Goal: Task Accomplishment & Management: Complete application form

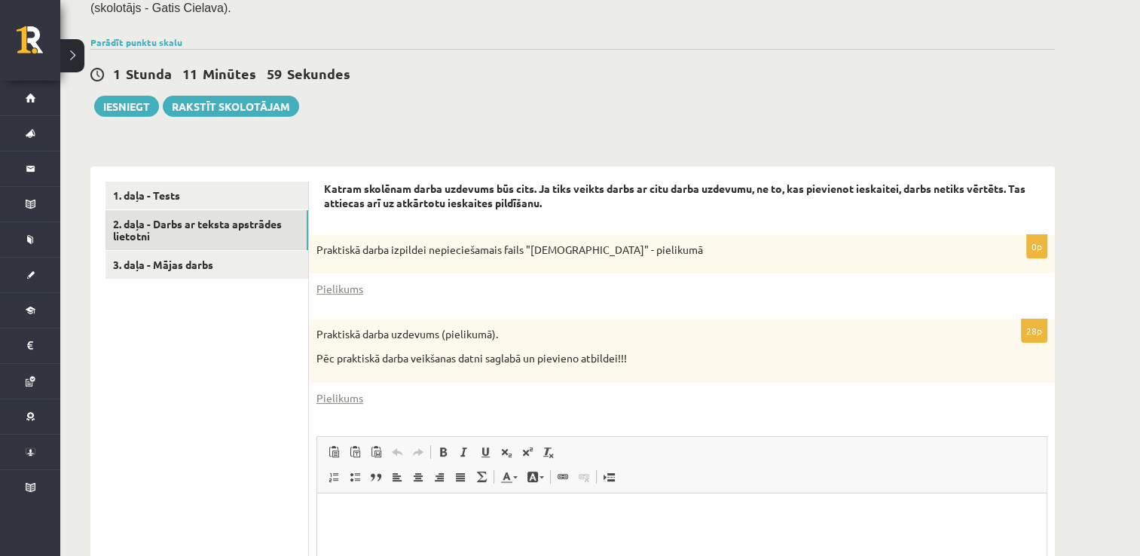
scroll to position [334, 0]
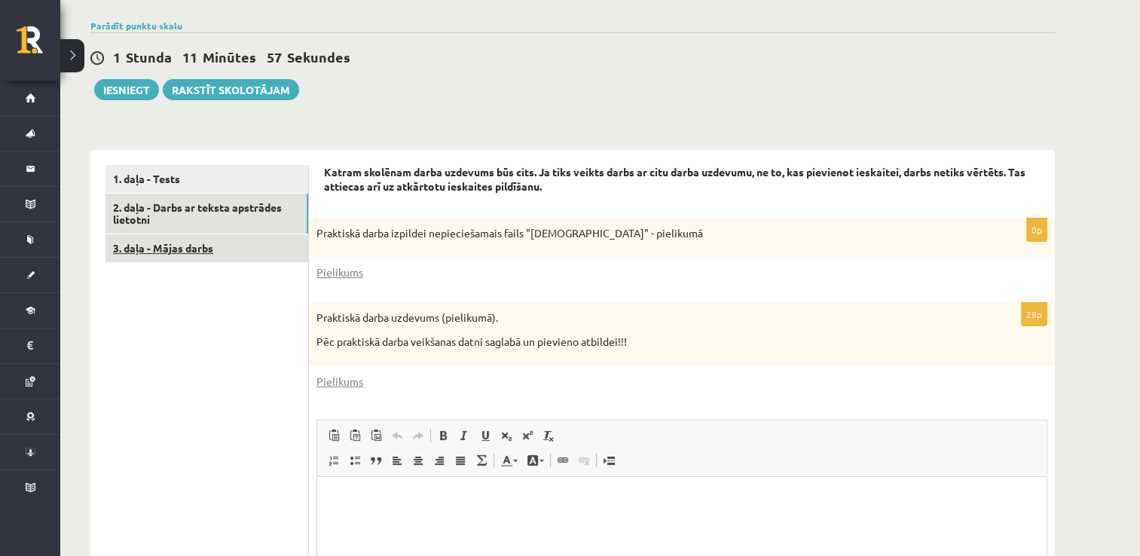
click at [214, 242] on link "3. daļa - Mājas darbs" at bounding box center [206, 248] width 203 height 28
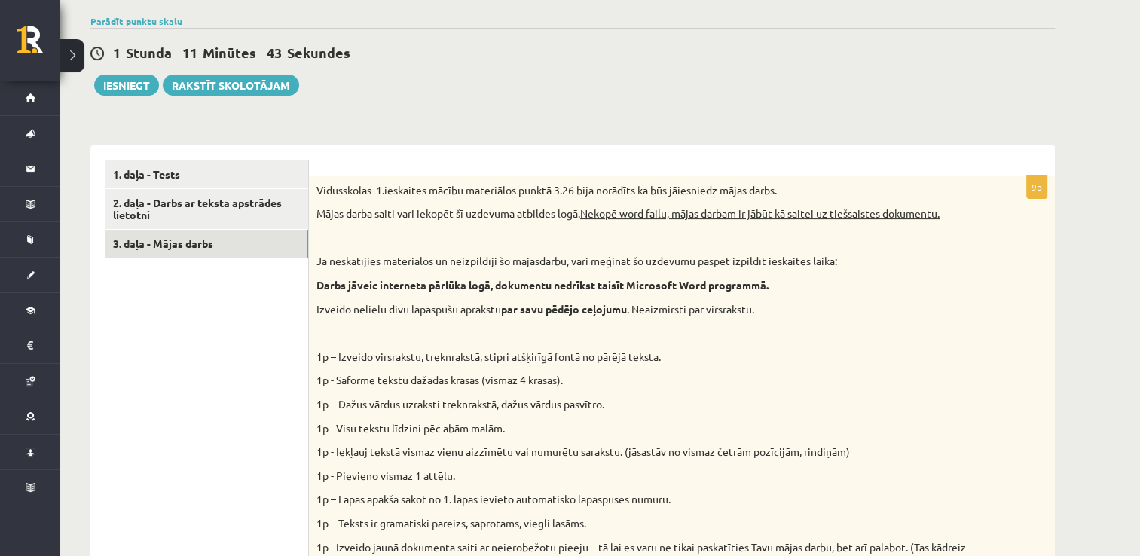
scroll to position [342, 0]
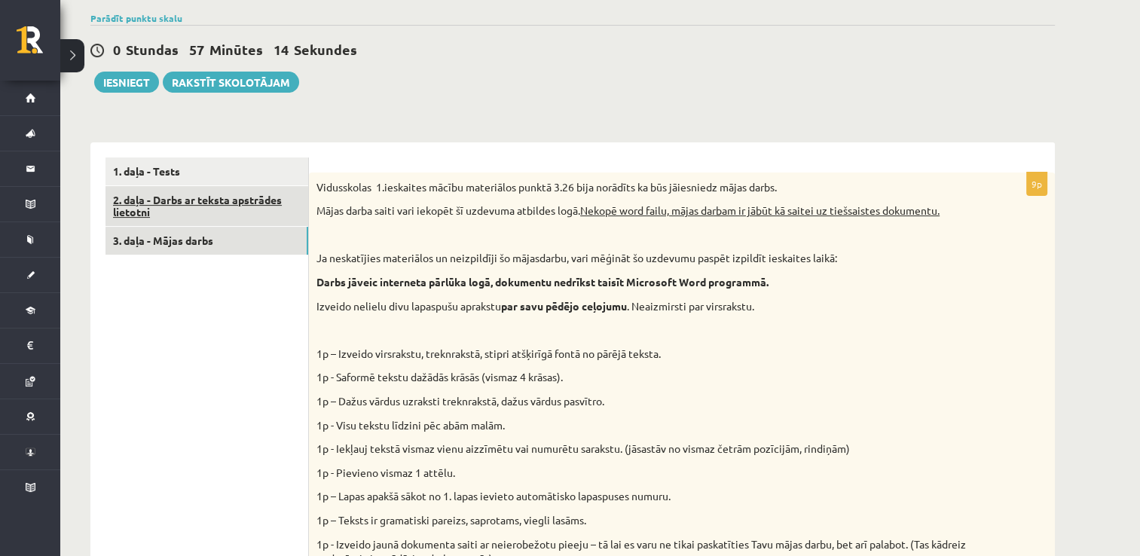
click at [175, 212] on link "2. daļa - Darbs ar teksta apstrādes lietotni" at bounding box center [206, 206] width 203 height 41
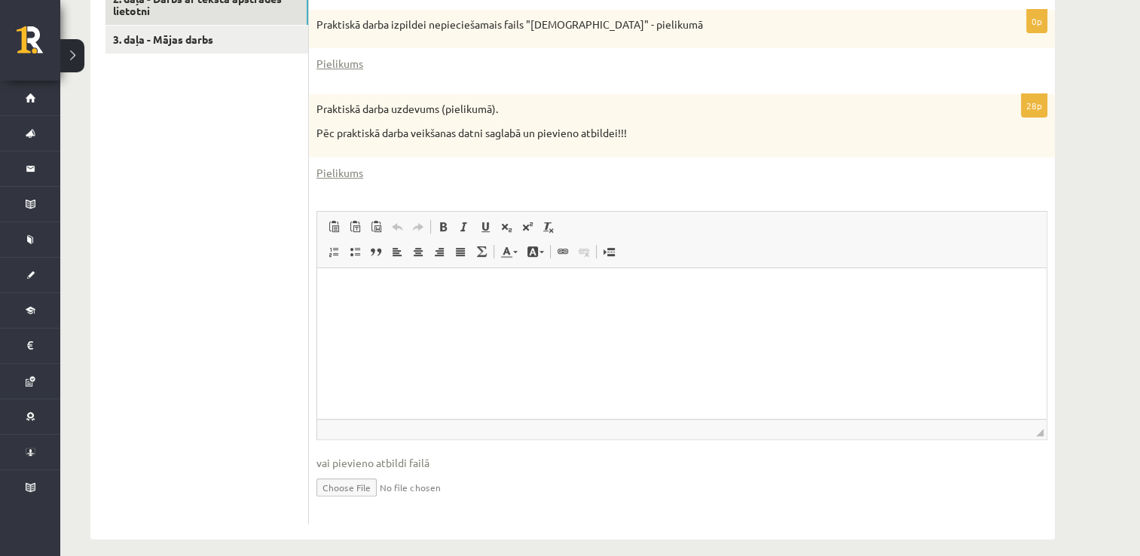
scroll to position [550, 0]
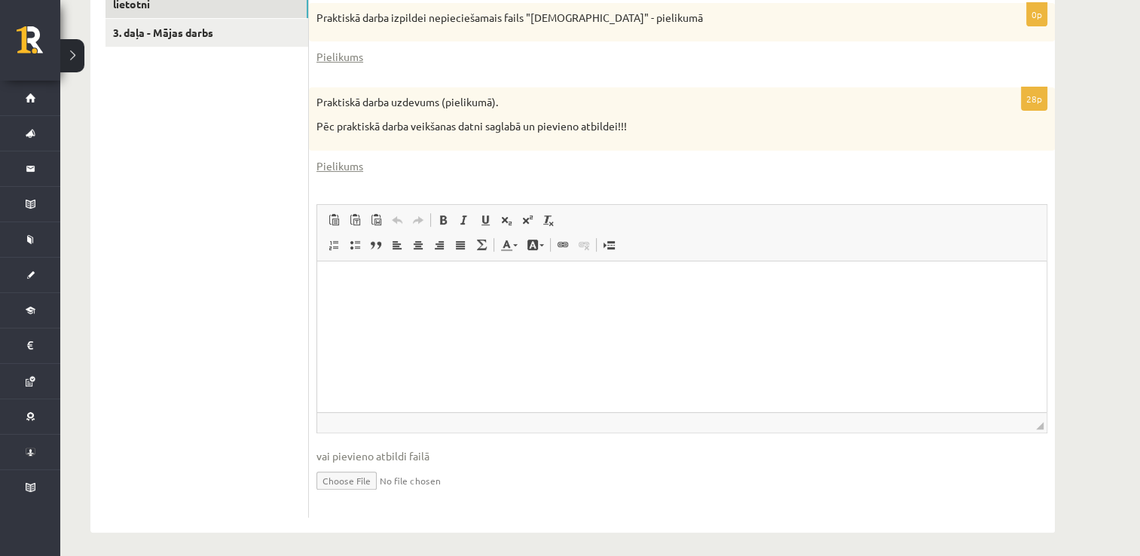
click at [350, 479] on input "file" at bounding box center [681, 479] width 731 height 31
type input "**********"
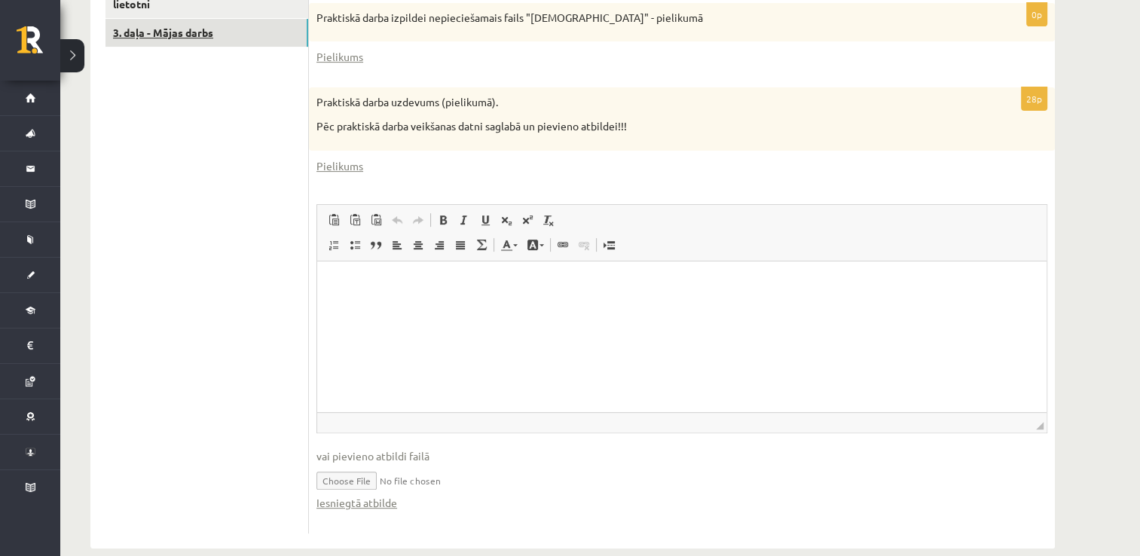
click at [262, 28] on link "3. daļa - Mājas darbs" at bounding box center [206, 33] width 203 height 28
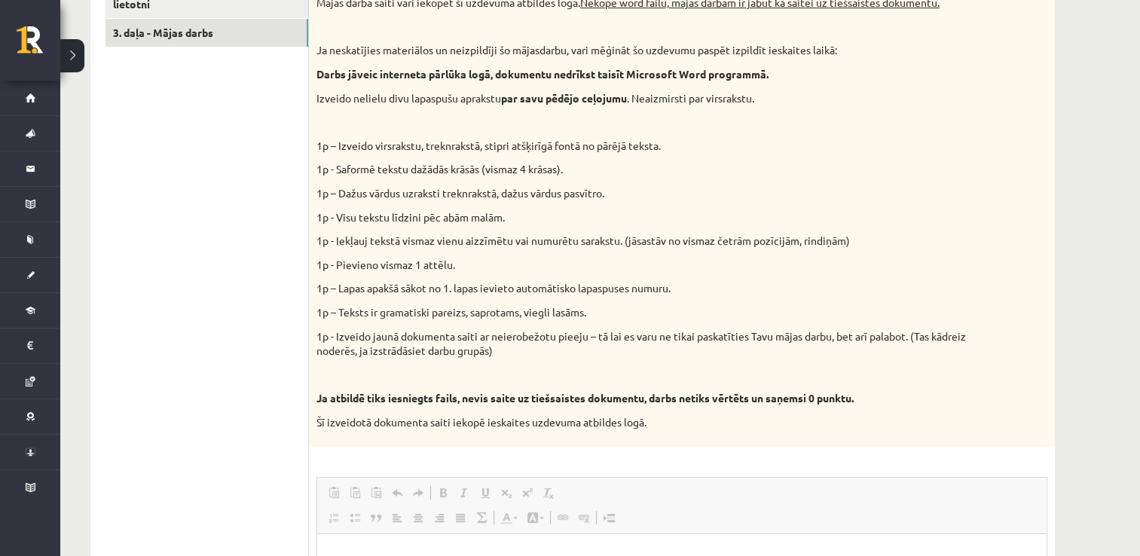
scroll to position [0, 0]
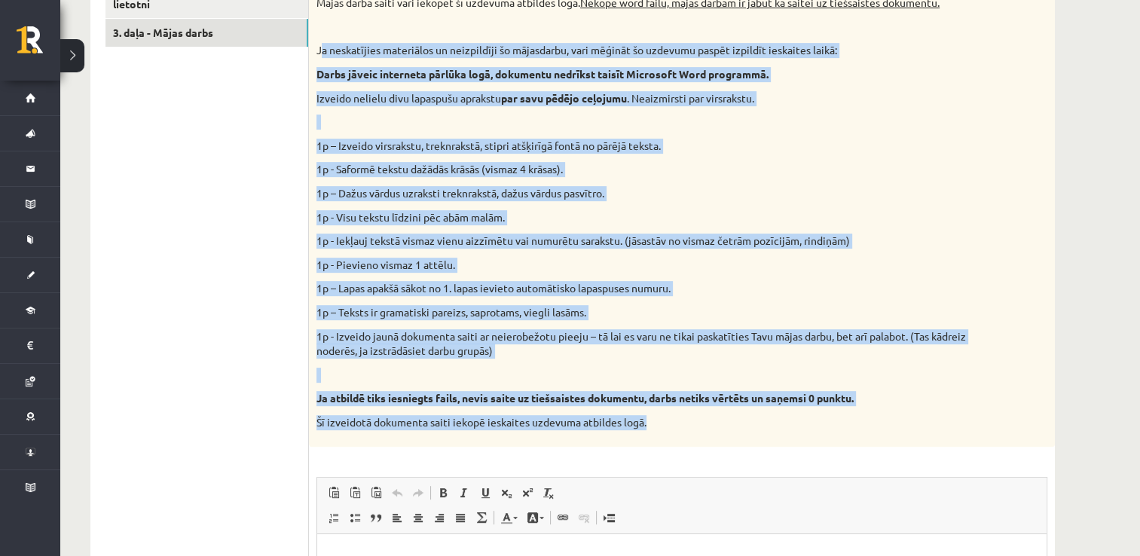
drag, startPoint x: 319, startPoint y: 48, endPoint x: 703, endPoint y: 434, distance: 544.3
click at [703, 434] on div "Vidusskolas 1.ieskaites mācību materiālos punktā 3.26 bija norādīts ka būs jāie…" at bounding box center [682, 206] width 746 height 482
drag, startPoint x: 703, startPoint y: 434, endPoint x: 601, endPoint y: 421, distance: 103.2
copy div "l ipsumdolors ametconsec ad elitseddoei te incididunt, utla etdolor ma aliquaen…"
click at [988, 126] on div "Vidusskolas 1.ieskaites mācību materiālos punktā 3.26 bija norādīts ka būs jāie…" at bounding box center [682, 206] width 746 height 482
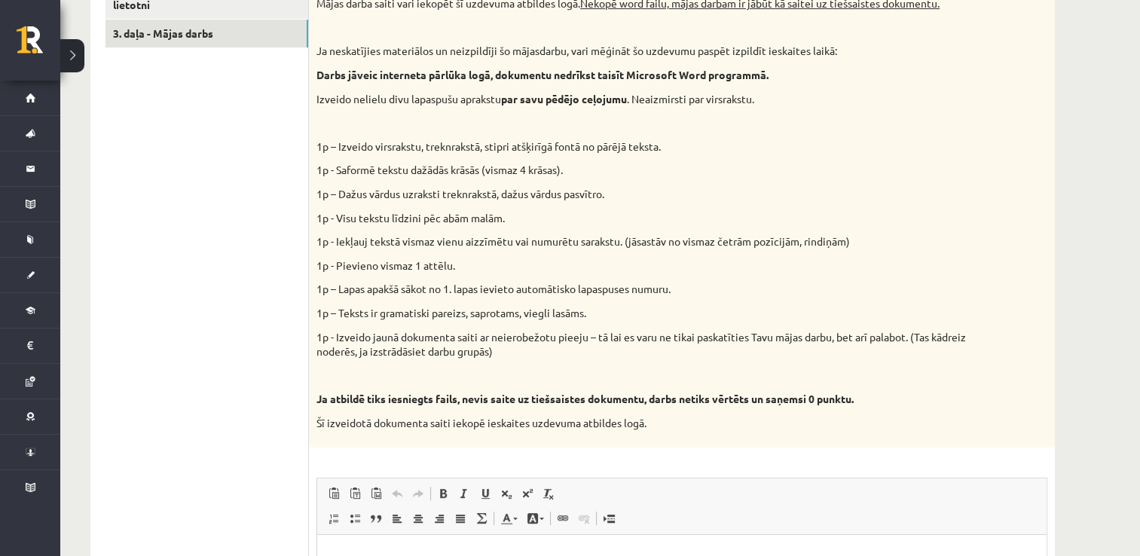
scroll to position [309, 0]
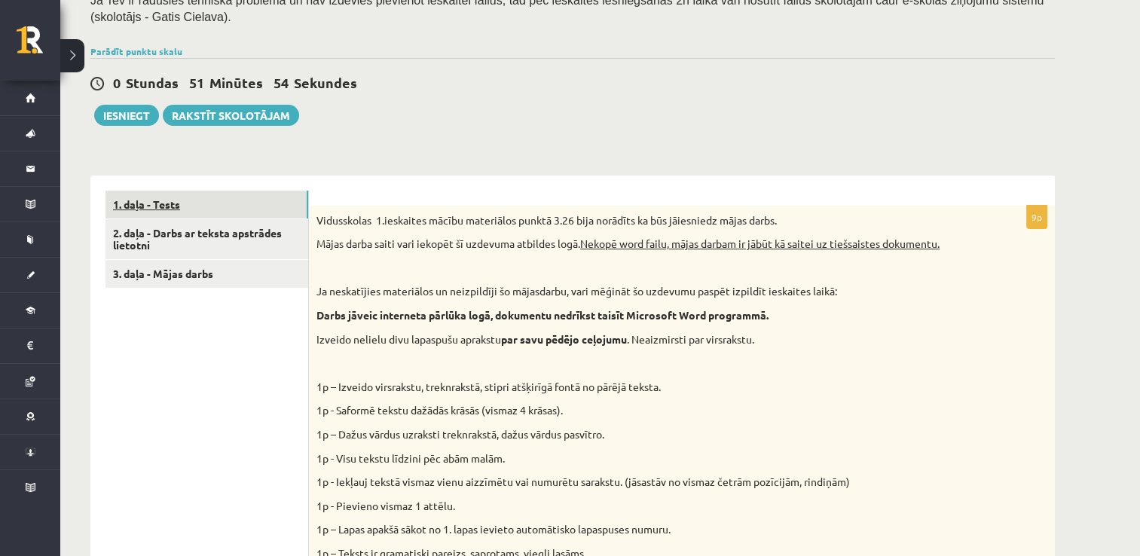
click at [226, 210] on link "1. daļa - Tests" at bounding box center [206, 205] width 203 height 28
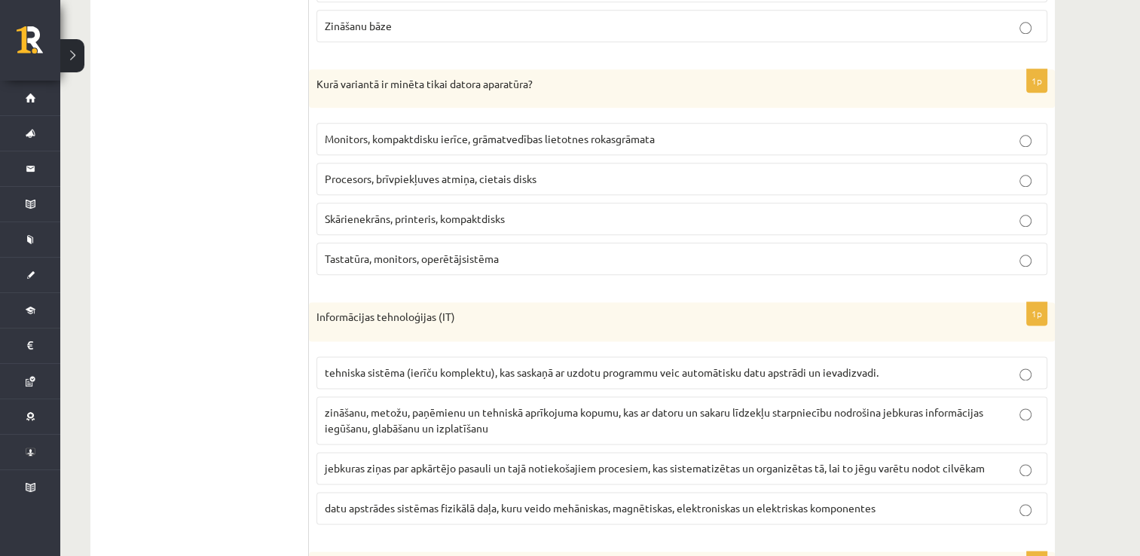
scroll to position [1836, 0]
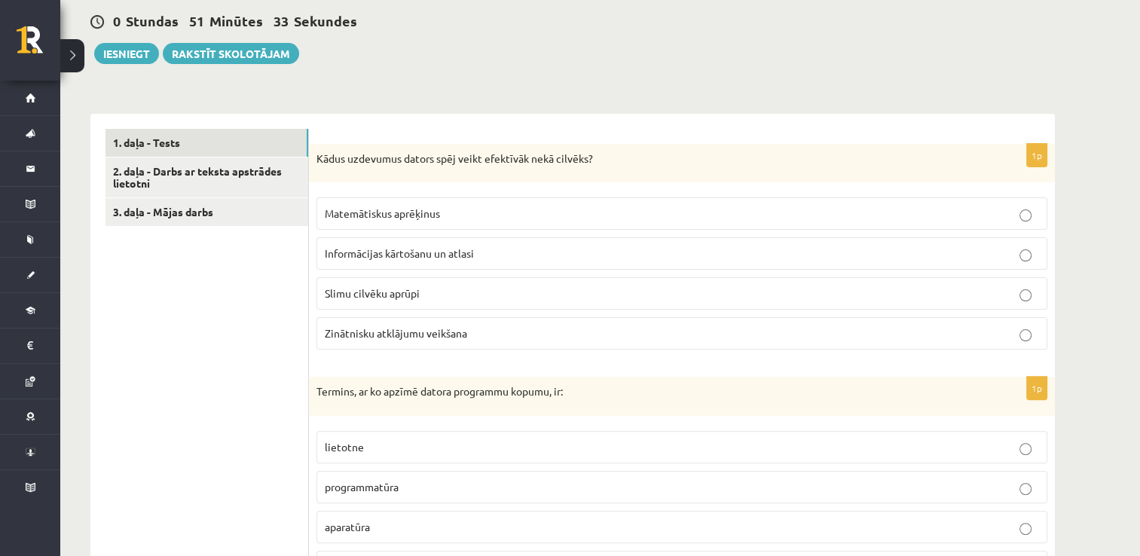
scroll to position [358, 0]
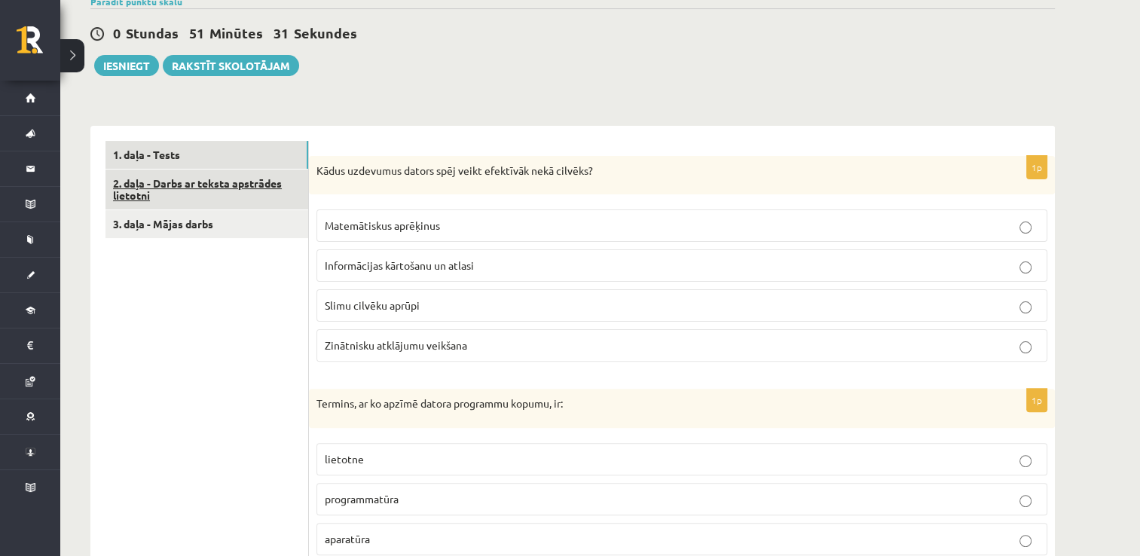
click at [249, 197] on link "2. daļa - Darbs ar teksta apstrādes lietotni" at bounding box center [206, 189] width 203 height 41
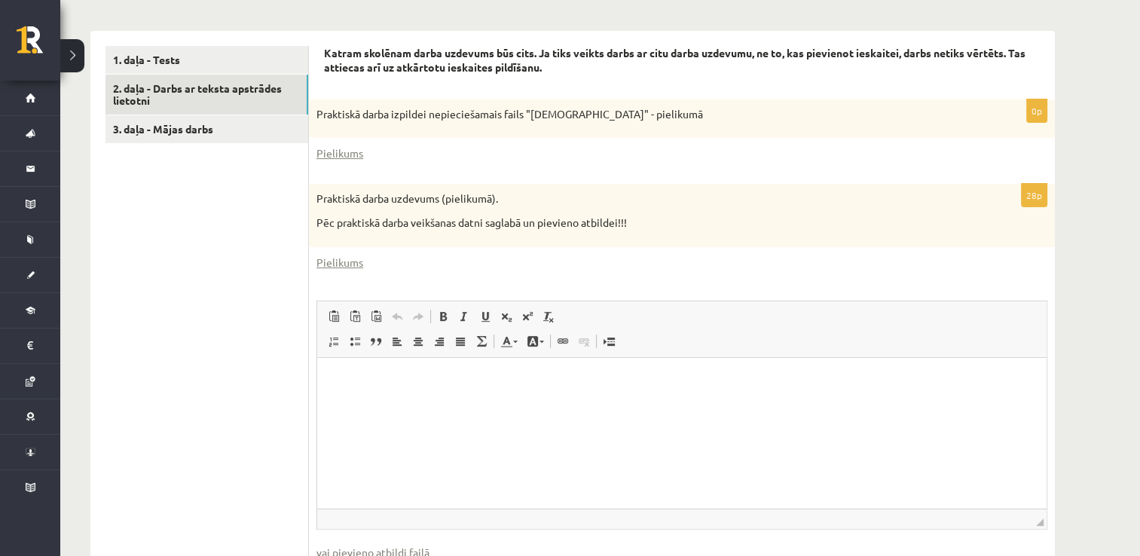
scroll to position [461, 0]
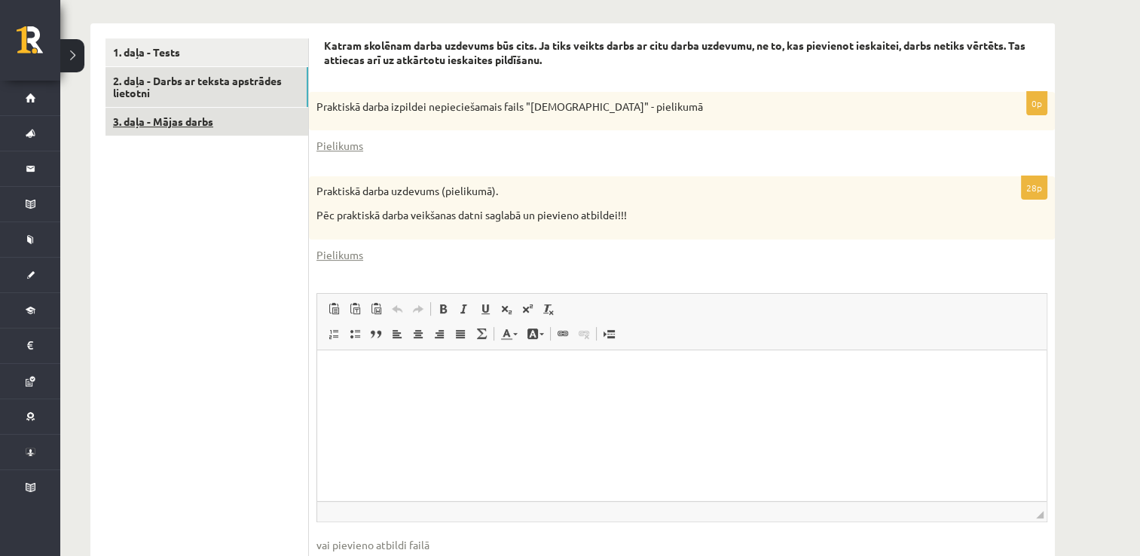
click at [270, 116] on link "3. daļa - Mājas darbs" at bounding box center [206, 122] width 203 height 28
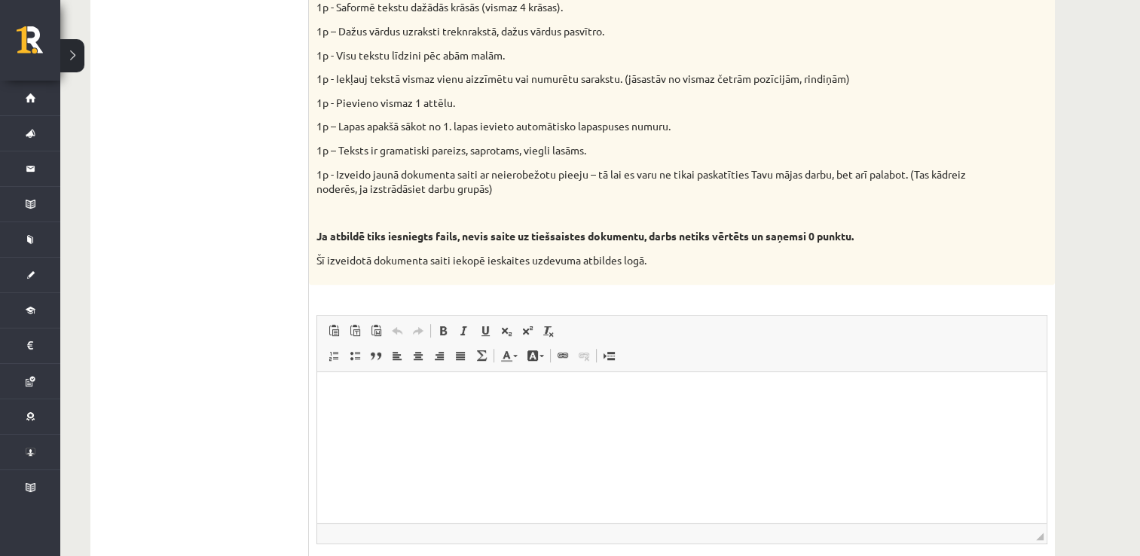
scroll to position [828, 0]
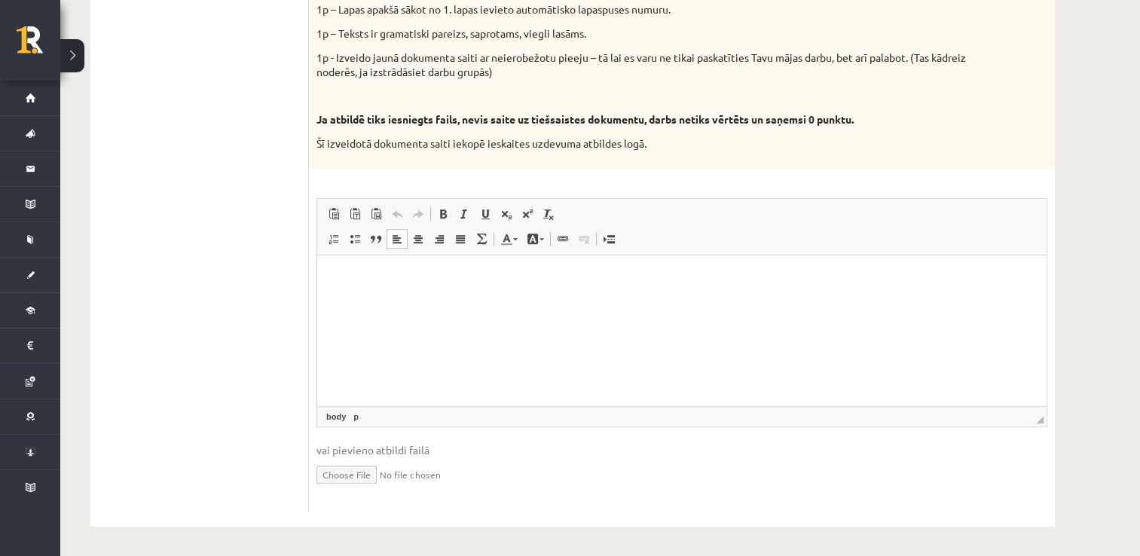
click at [700, 301] on html at bounding box center [681, 278] width 729 height 46
click at [509, 240] on span at bounding box center [506, 239] width 12 height 12
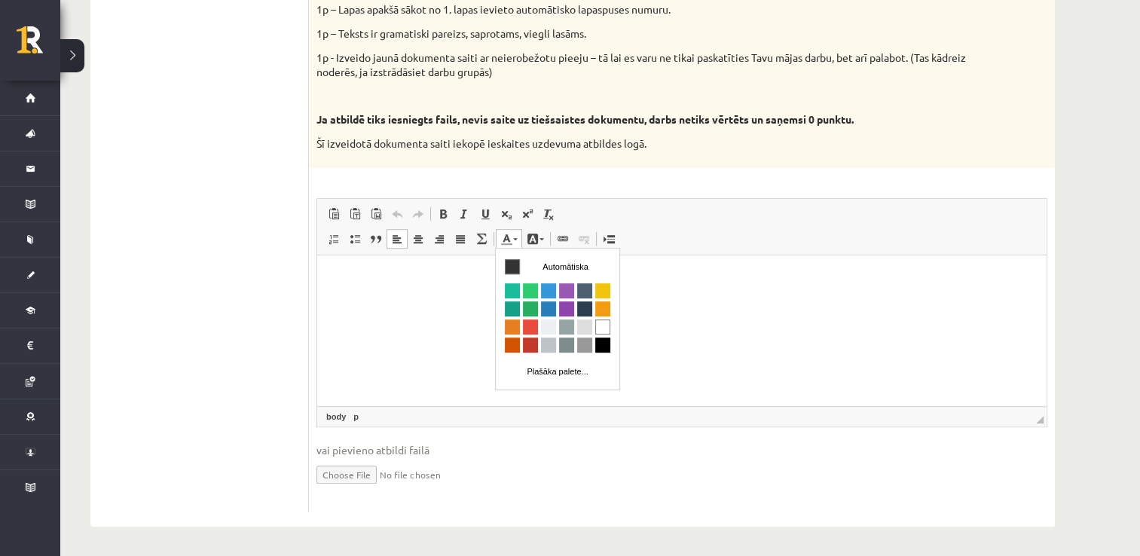
scroll to position [0, 0]
click at [404, 301] on html at bounding box center [681, 278] width 729 height 46
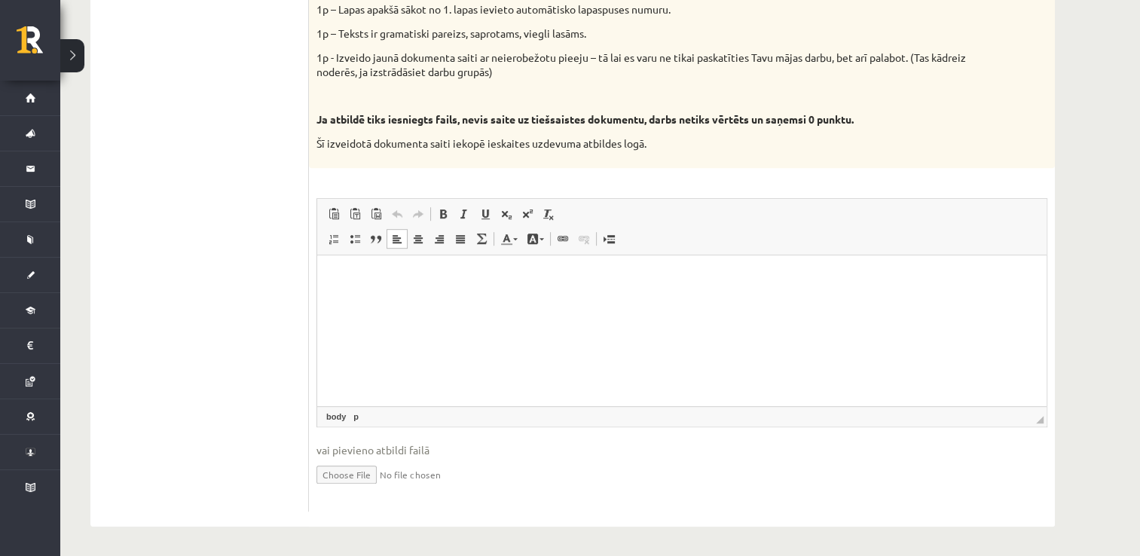
drag, startPoint x: 404, startPoint y: 302, endPoint x: 346, endPoint y: 294, distance: 58.5
click at [346, 294] on html at bounding box center [681, 278] width 729 height 46
click at [404, 281] on span "Ielīmēt" at bounding box center [415, 284] width 42 height 22
click at [352, 474] on input "file" at bounding box center [681, 473] width 731 height 31
click at [402, 301] on html at bounding box center [681, 278] width 729 height 46
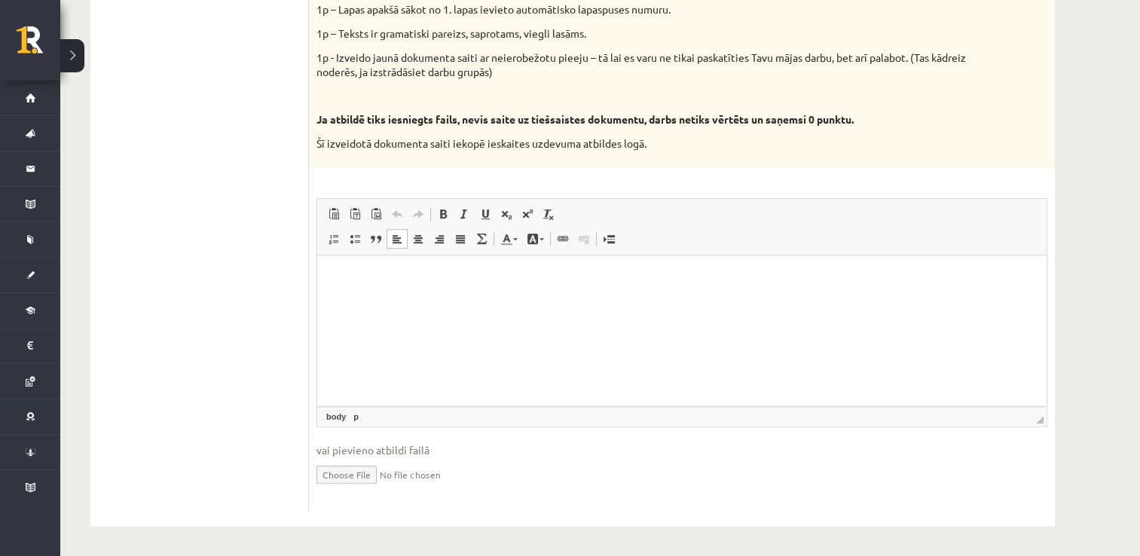
drag, startPoint x: 401, startPoint y: 329, endPoint x: 471, endPoint y: 357, distance: 74.7
click at [471, 301] on html at bounding box center [681, 278] width 729 height 46
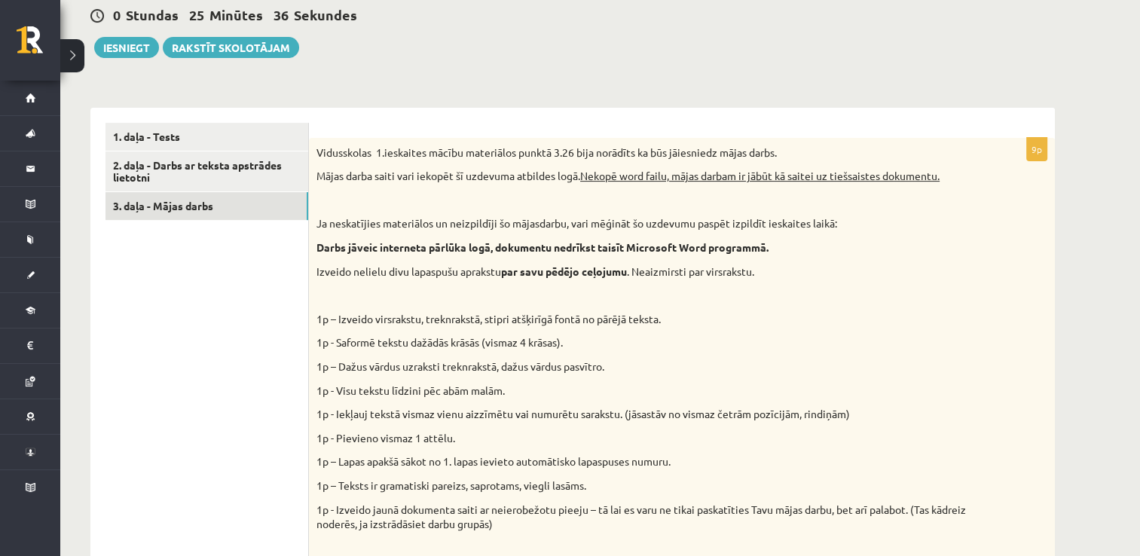
scroll to position [372, 0]
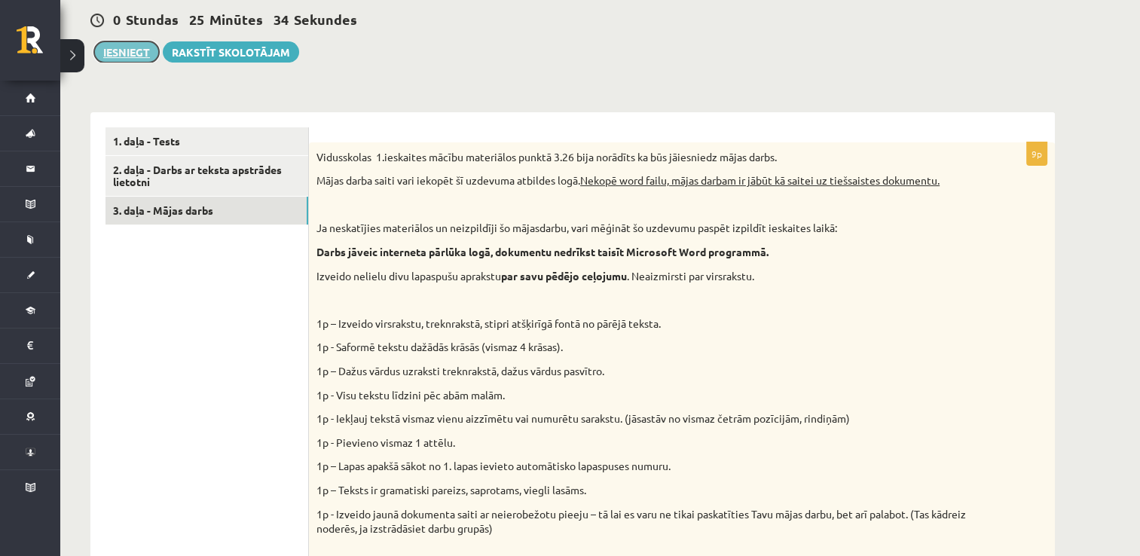
click at [125, 55] on button "Iesniegt" at bounding box center [126, 51] width 65 height 21
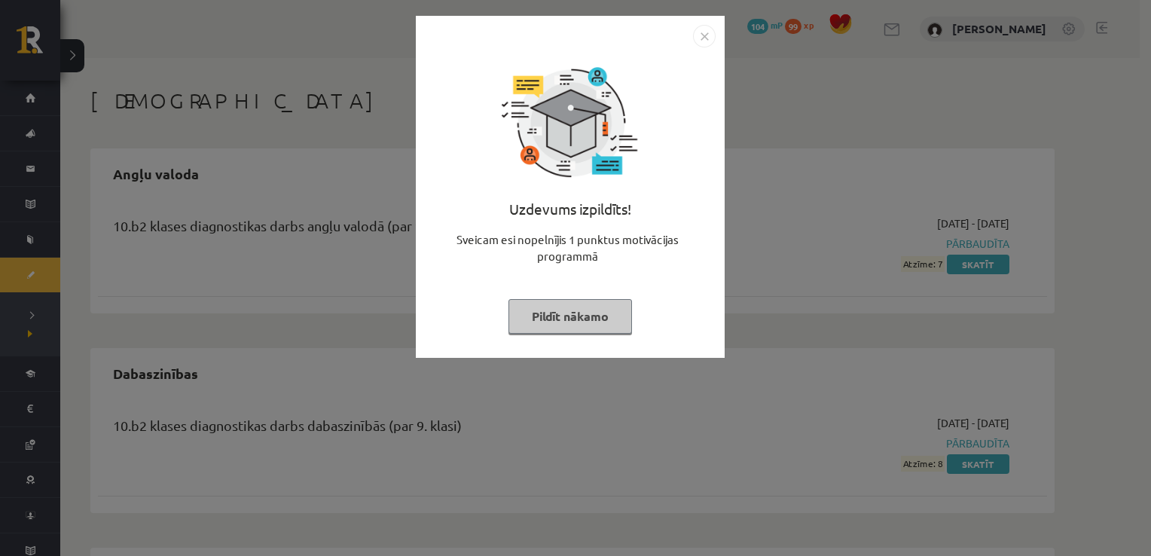
click at [697, 32] on img "Close" at bounding box center [704, 36] width 23 height 23
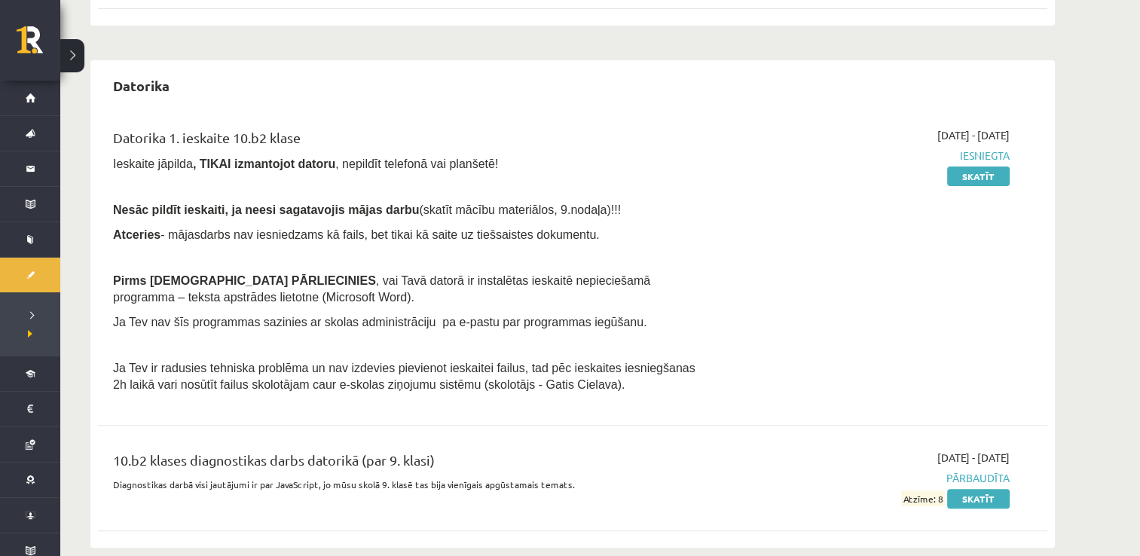
scroll to position [508, 0]
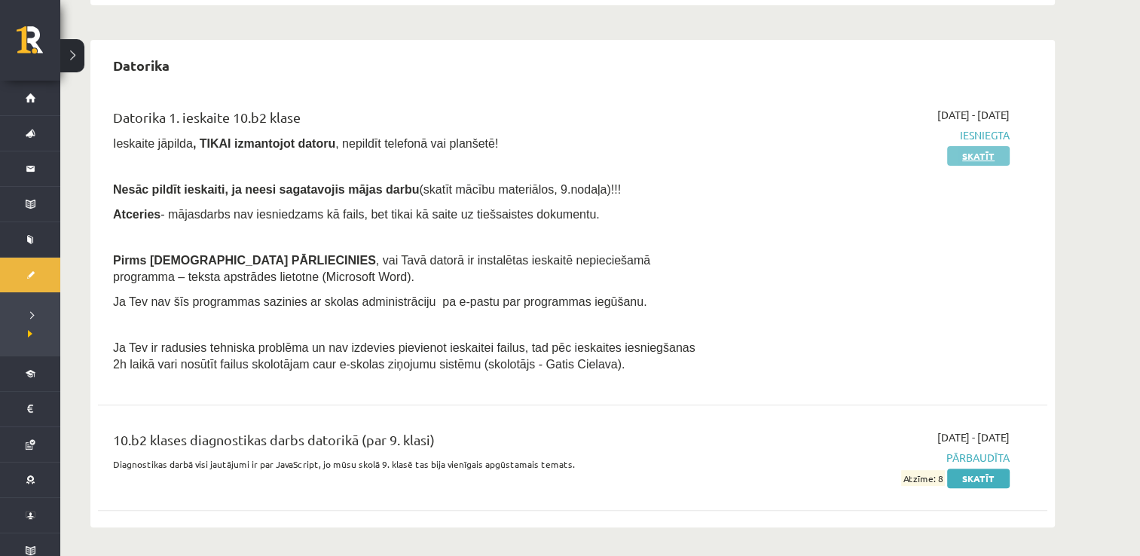
click at [973, 155] on link "Skatīt" at bounding box center [978, 156] width 63 height 20
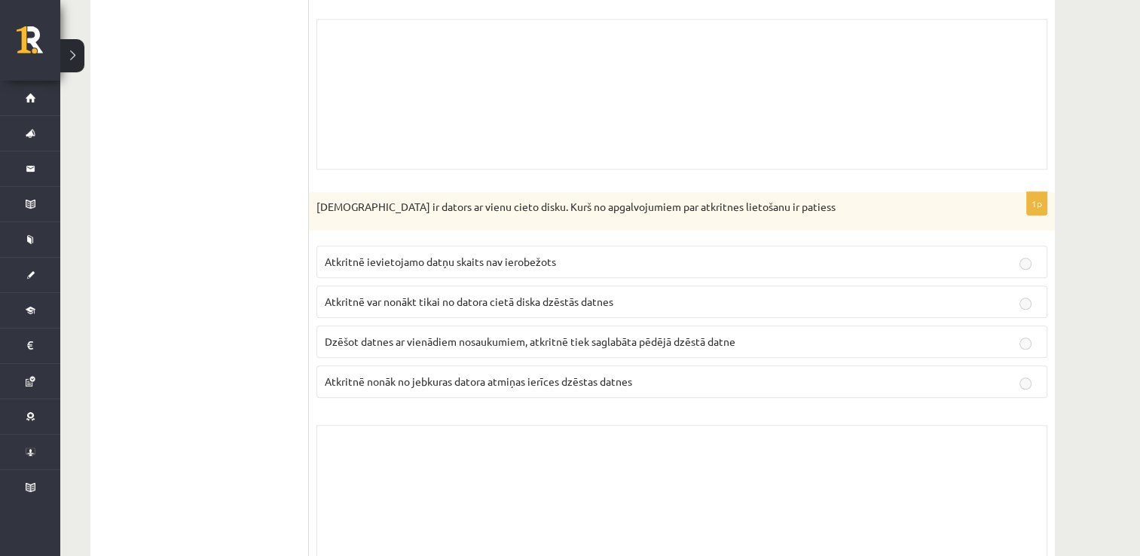
scroll to position [7342, 0]
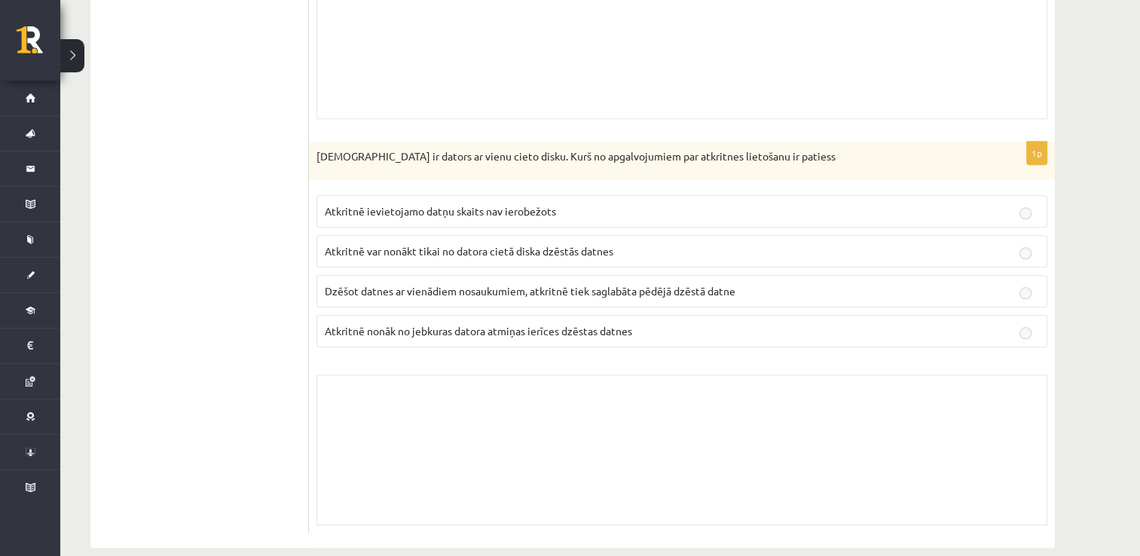
click at [73, 49] on button at bounding box center [72, 55] width 24 height 33
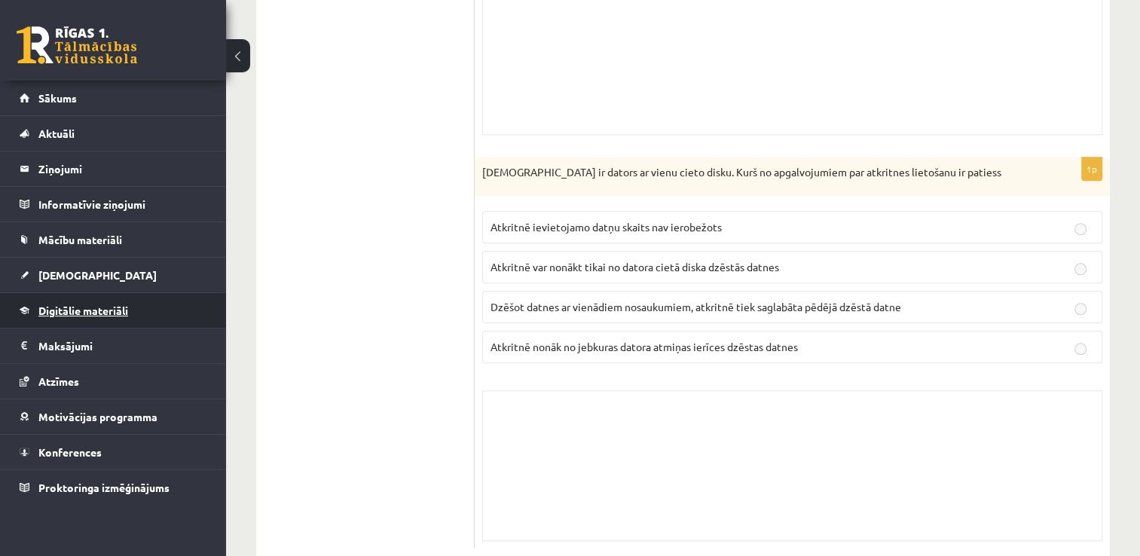
click at [108, 308] on span "Digitālie materiāli" at bounding box center [83, 311] width 90 height 14
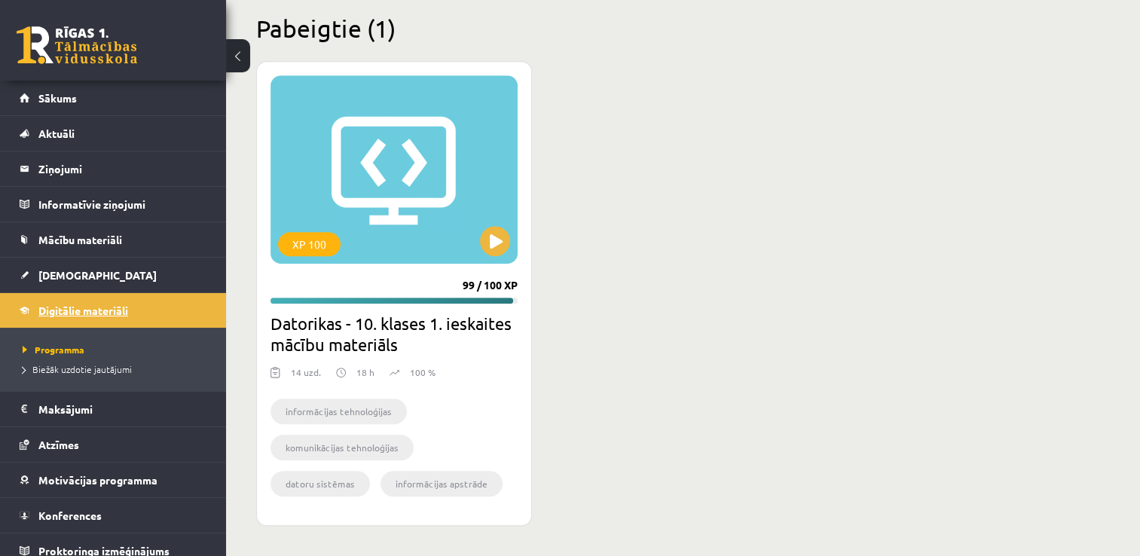
scroll to position [883, 0]
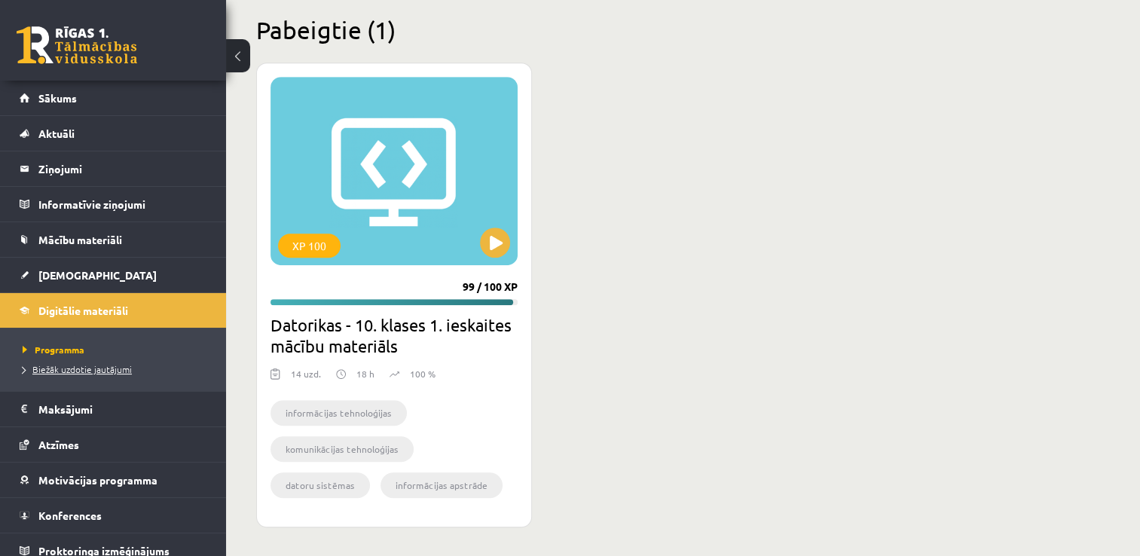
click at [157, 364] on link "Biežāk uzdotie jautājumi" at bounding box center [117, 369] width 188 height 14
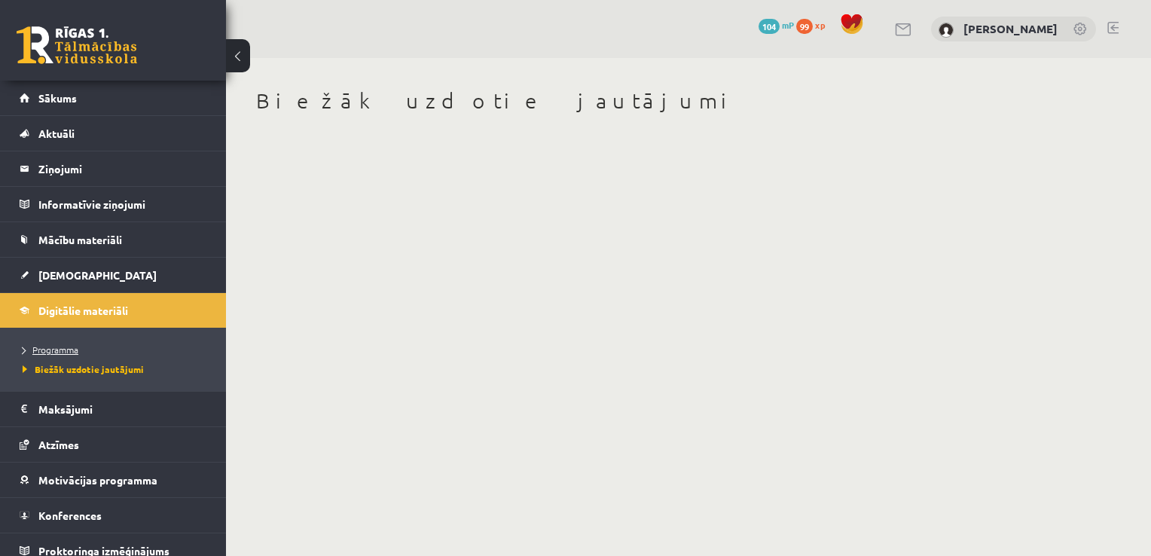
click at [124, 343] on link "Programma" at bounding box center [117, 350] width 188 height 14
